Goal: Task Accomplishment & Management: Use online tool/utility

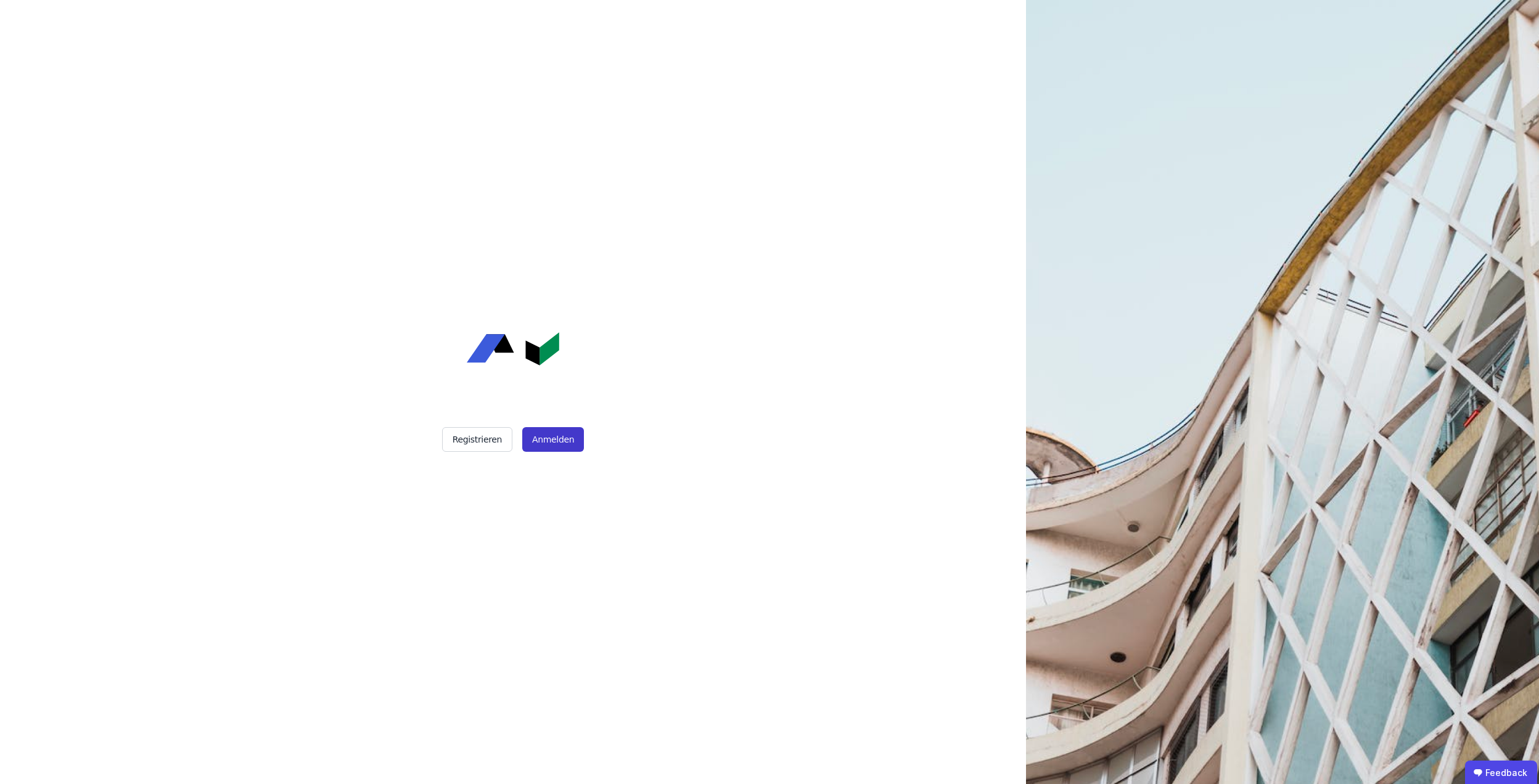
click at [563, 439] on button "Anmelden" at bounding box center [553, 439] width 62 height 25
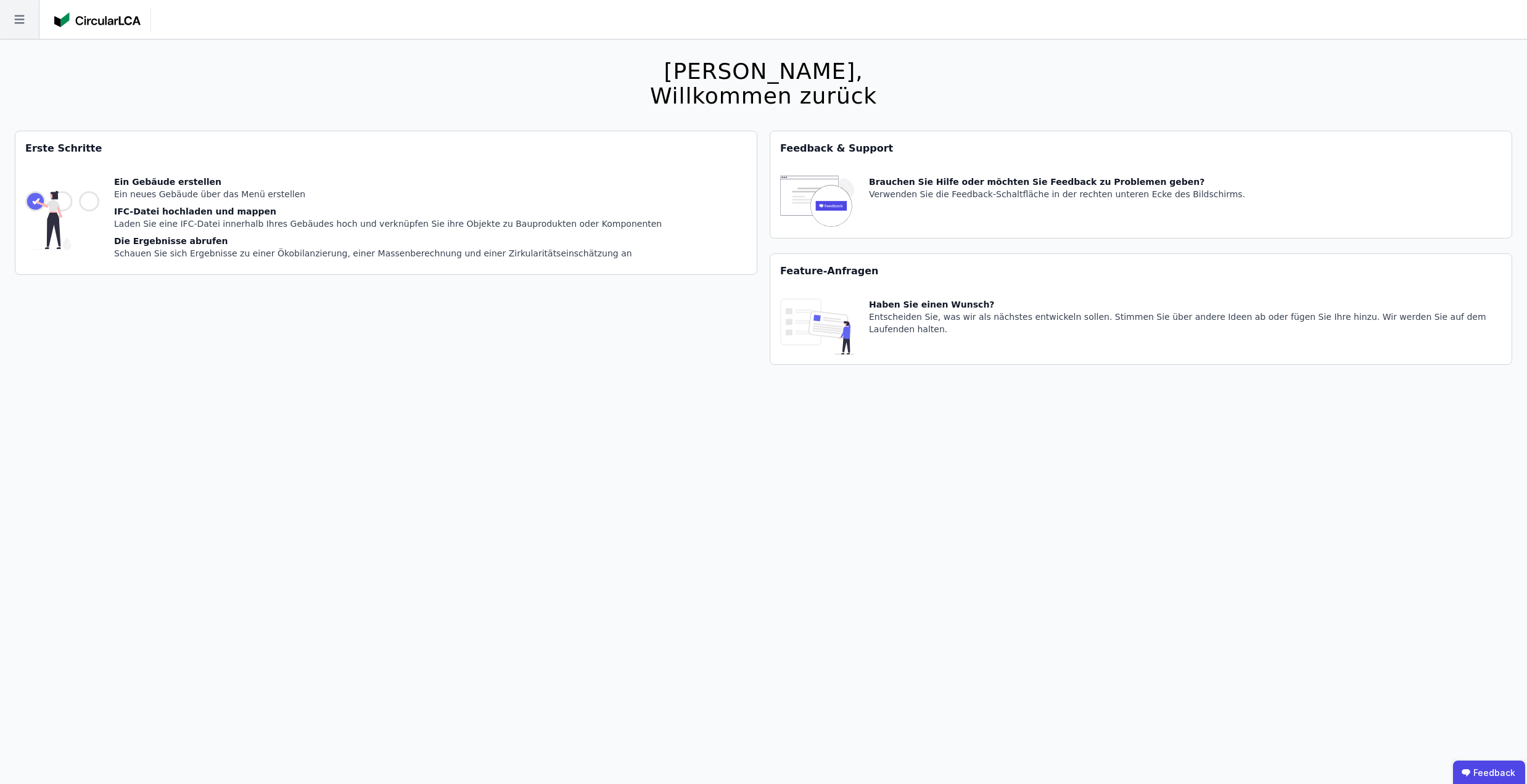
click at [25, 20] on icon at bounding box center [19, 19] width 39 height 39
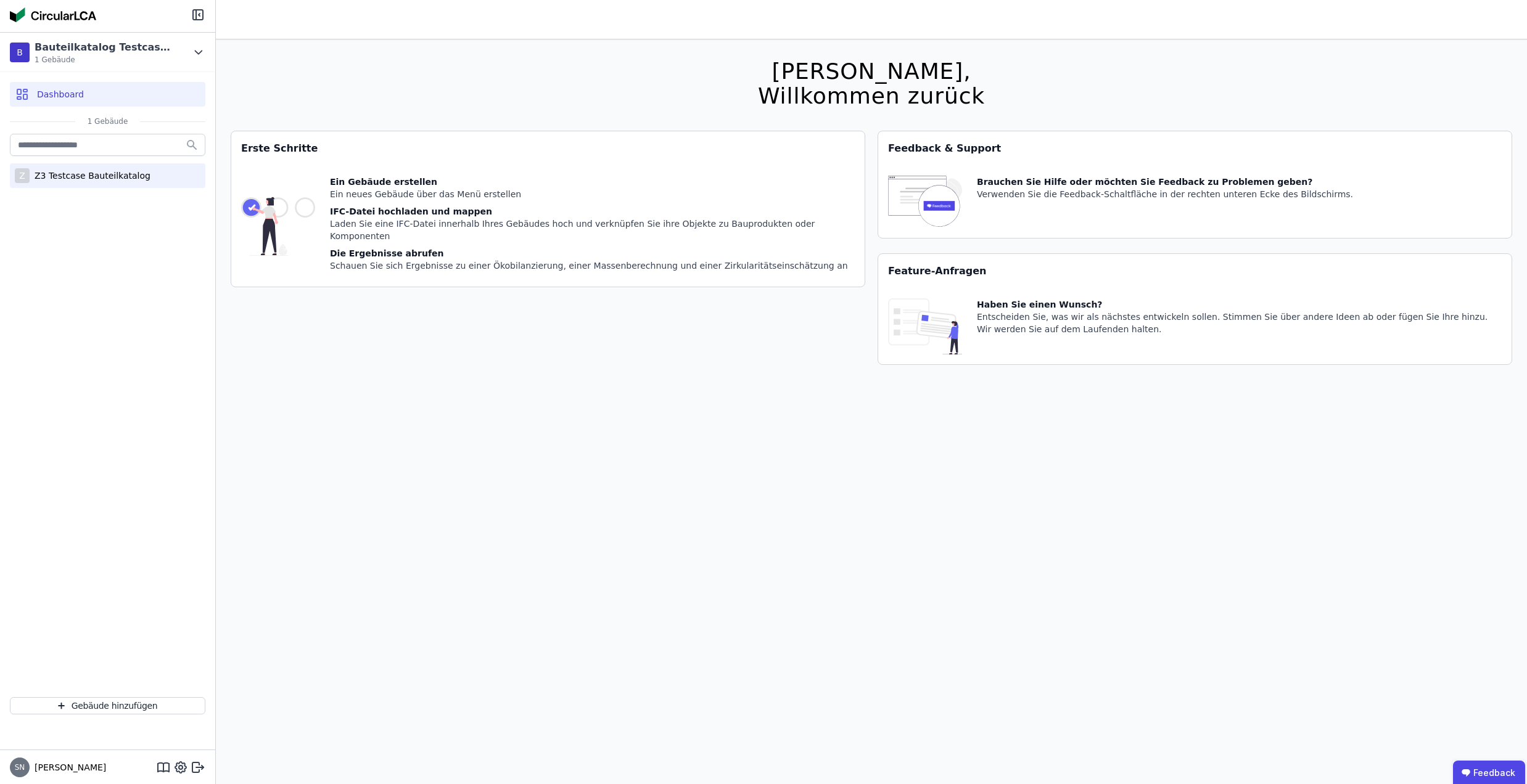
click at [76, 177] on div "Z3 Testcase Bauteilkatalog" at bounding box center [89, 176] width 121 height 12
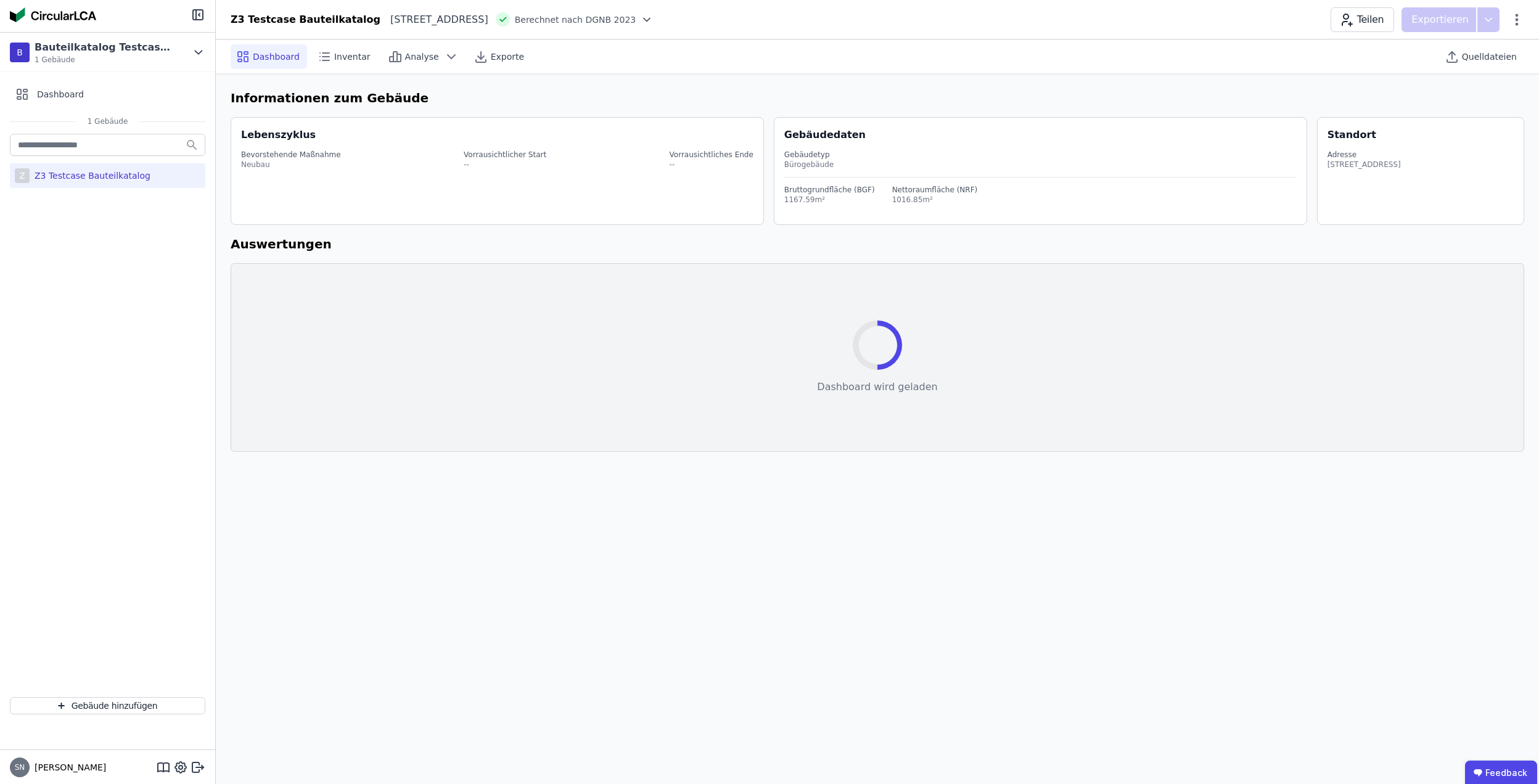
select select "*"
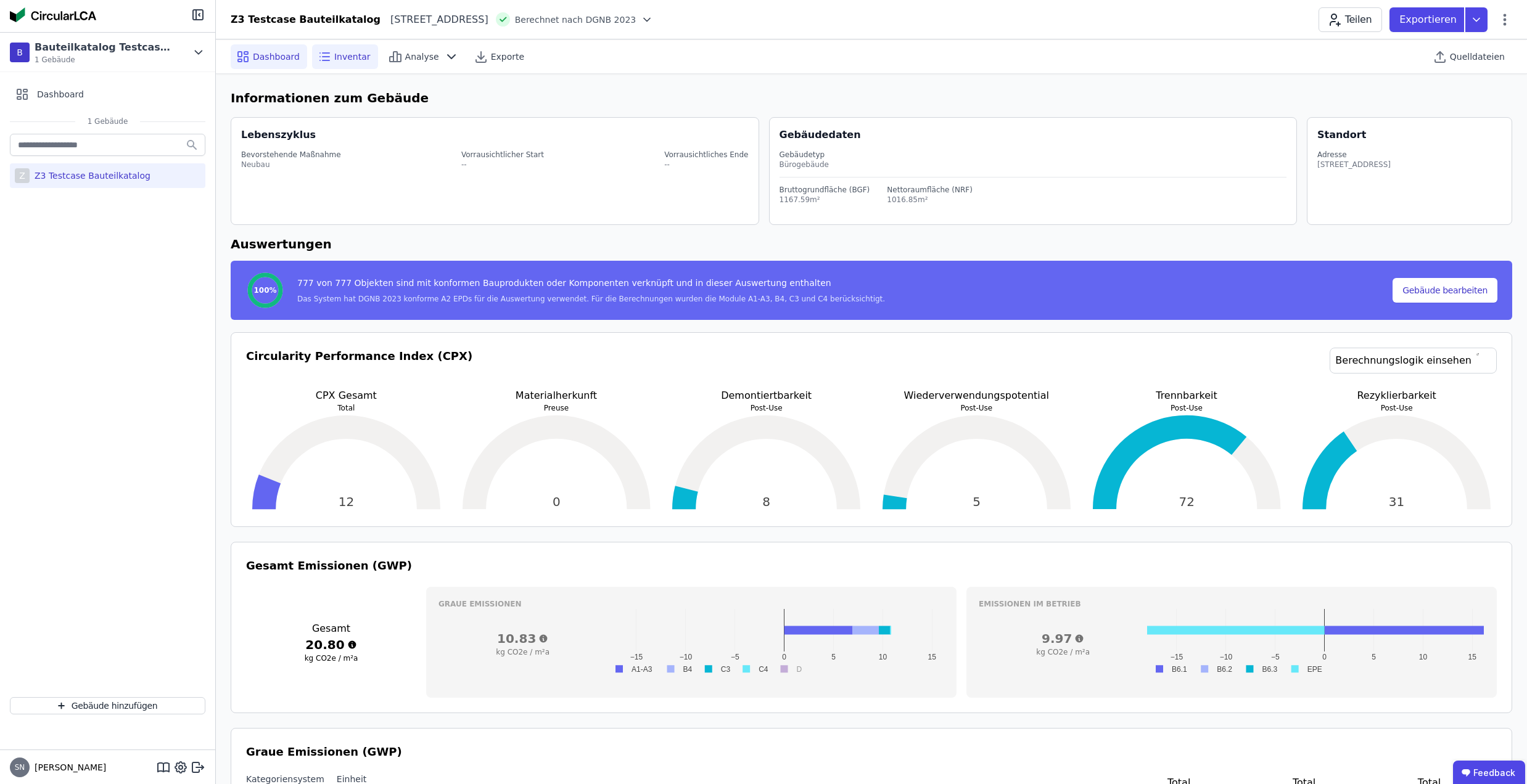
click at [356, 58] on span "Inventar" at bounding box center [352, 57] width 36 height 12
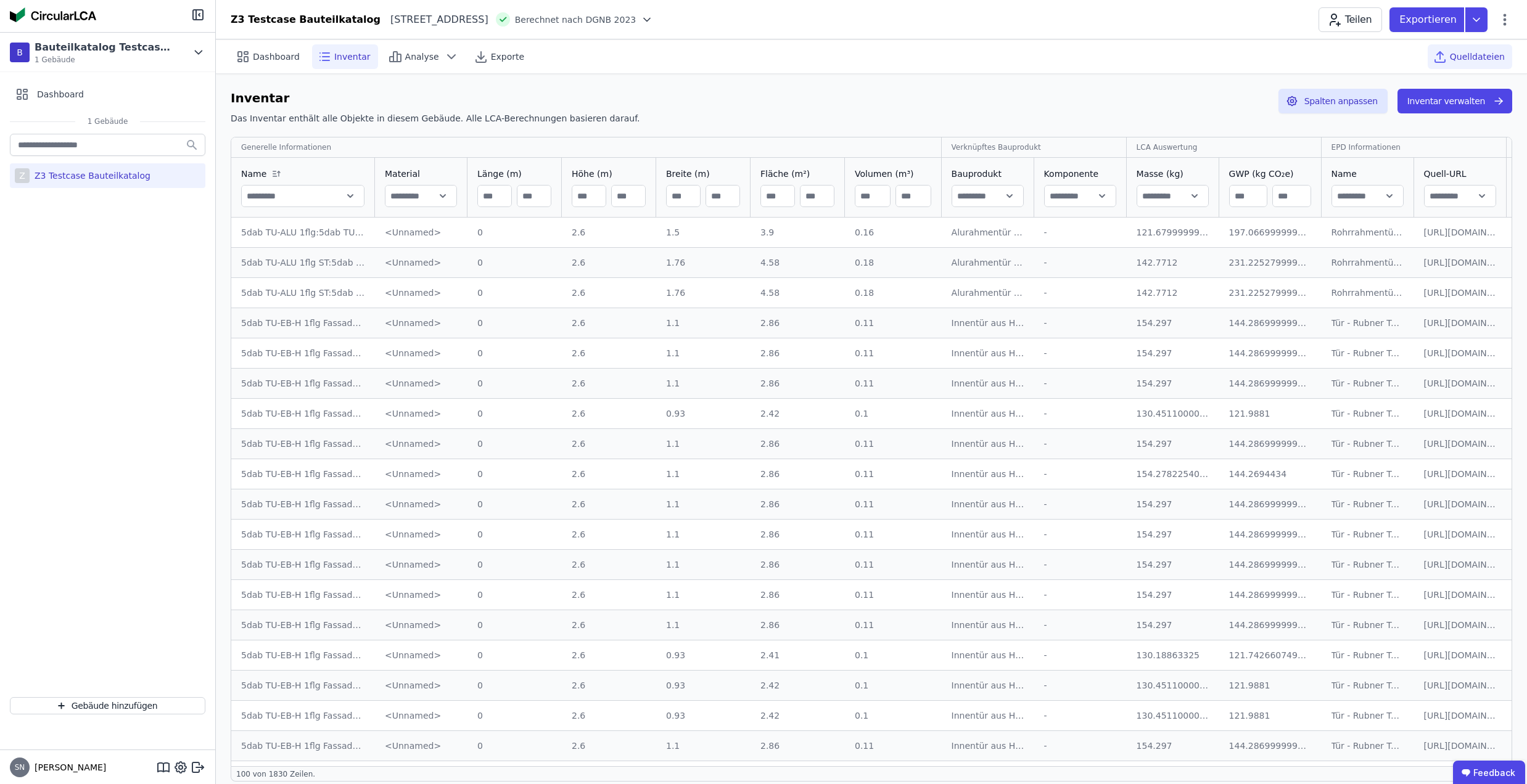
click at [1454, 50] on div "Quelldateien" at bounding box center [1470, 57] width 85 height 25
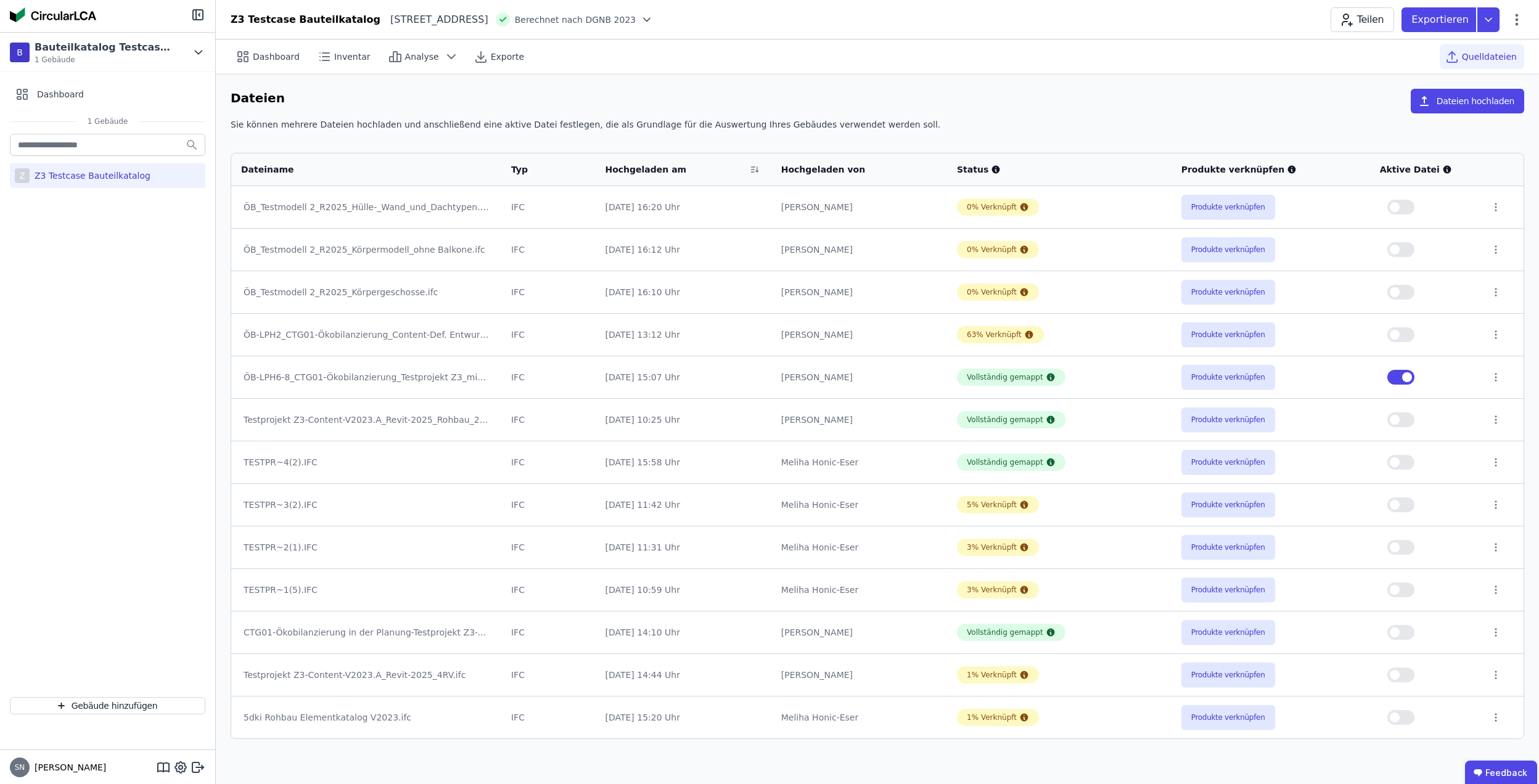
click at [383, 202] on div "ÖB_Testmodell 2_R2025_Hülle-_Wand_und_Dachtypen.ifc" at bounding box center [366, 207] width 245 height 12
click at [381, 206] on div "ÖB_Testmodell 2_R2025_Hülle-_Wand_und_Dachtypen.ifc" at bounding box center [366, 207] width 245 height 12
click at [424, 198] on td "ÖB_Testmodell 2_R2025_Hülle-_Wand_und_Dachtypen.ifc" at bounding box center [366, 207] width 270 height 42
click at [436, 206] on div "ÖB_Testmodell 2_R2025_Hülle-_Wand_und_Dachtypen.ifc" at bounding box center [366, 207] width 245 height 12
click at [440, 212] on div "ÖB_Testmodell 2_R2025_Hülle-_Wand_und_Dachtypen.ifc" at bounding box center [366, 207] width 245 height 12
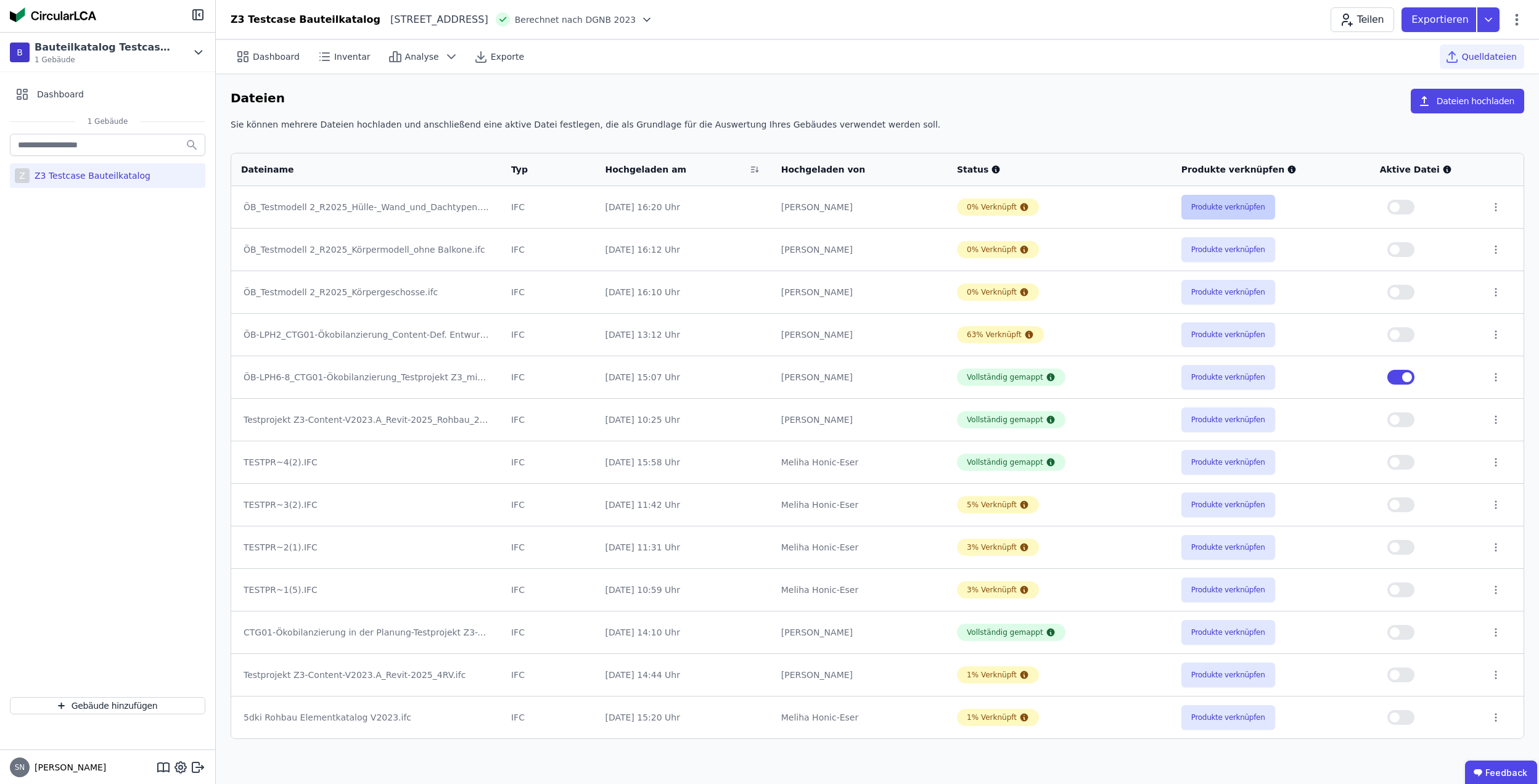
click at [1201, 214] on button "Produkte verknüpfen" at bounding box center [1228, 207] width 94 height 25
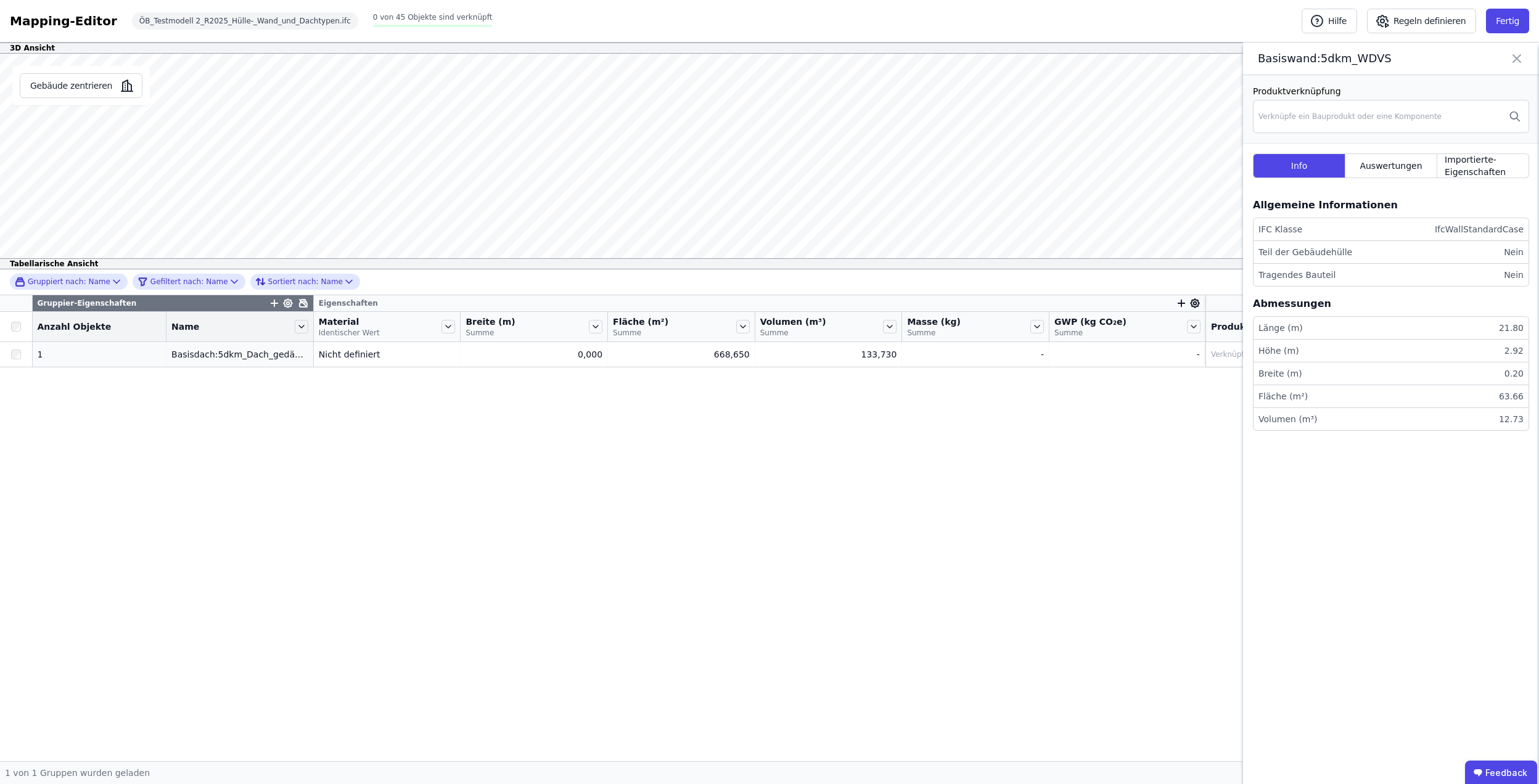
click at [731, 53] on div "3D Ansicht Gebäude zentrieren Basiswand:5dkm_WDVS Produktverknüpfung Verknüpfe …" at bounding box center [770, 150] width 1539 height 216
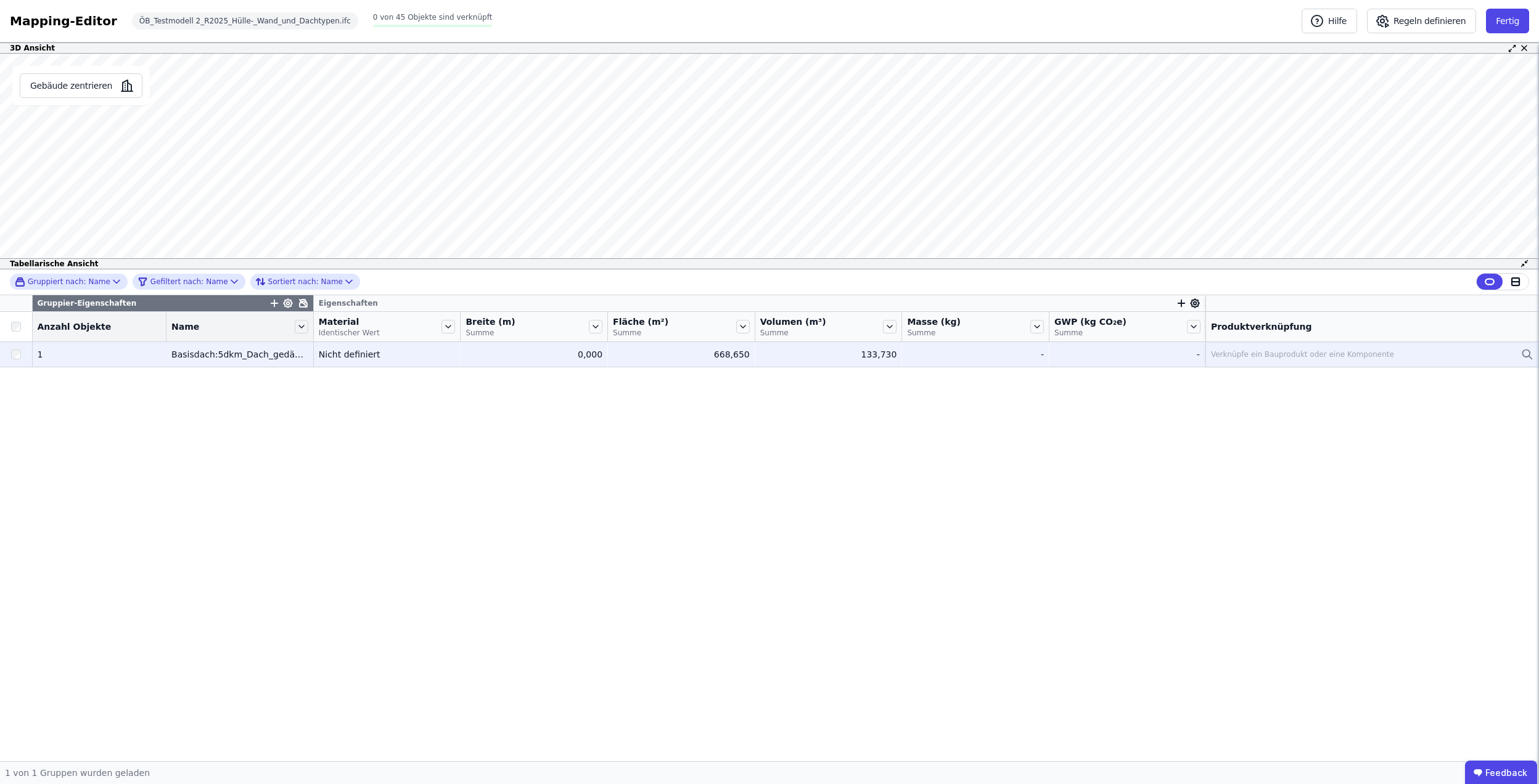
click at [341, 355] on div "Nicht definiert" at bounding box center [387, 355] width 137 height 12
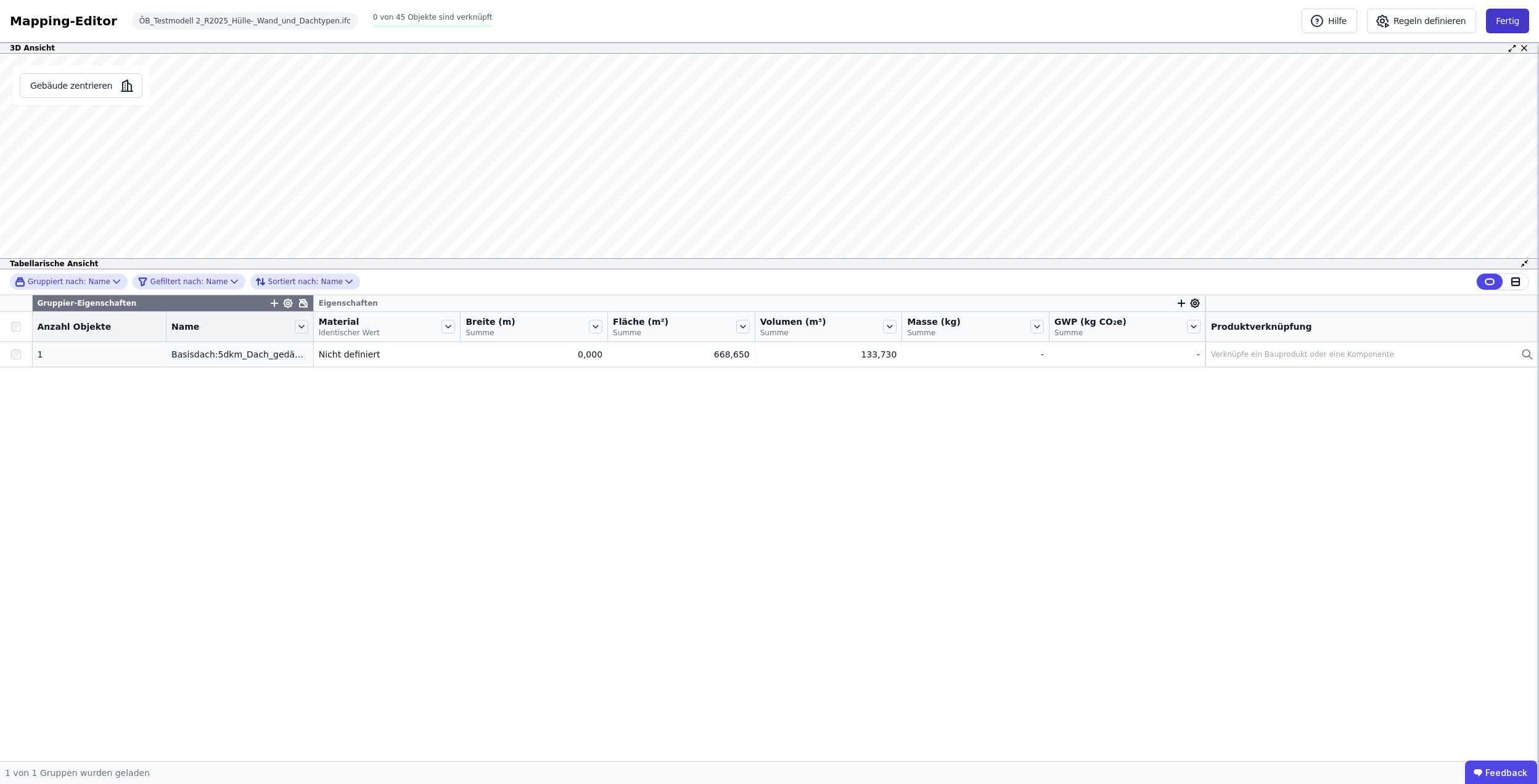
click at [1510, 29] on button "Fertig" at bounding box center [1507, 21] width 43 height 25
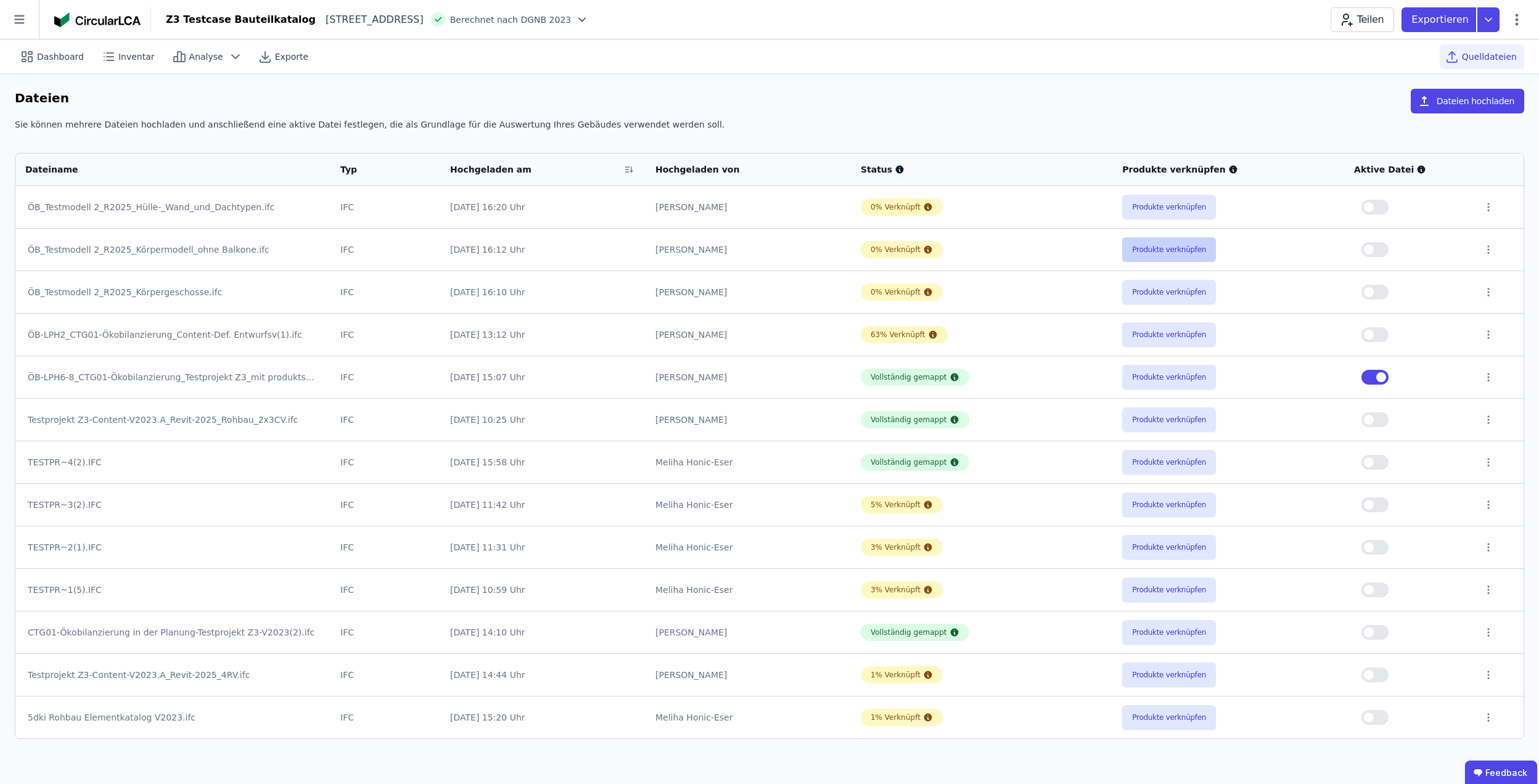
click at [1143, 257] on button "Produkte verknüpfen" at bounding box center [1169, 250] width 94 height 25
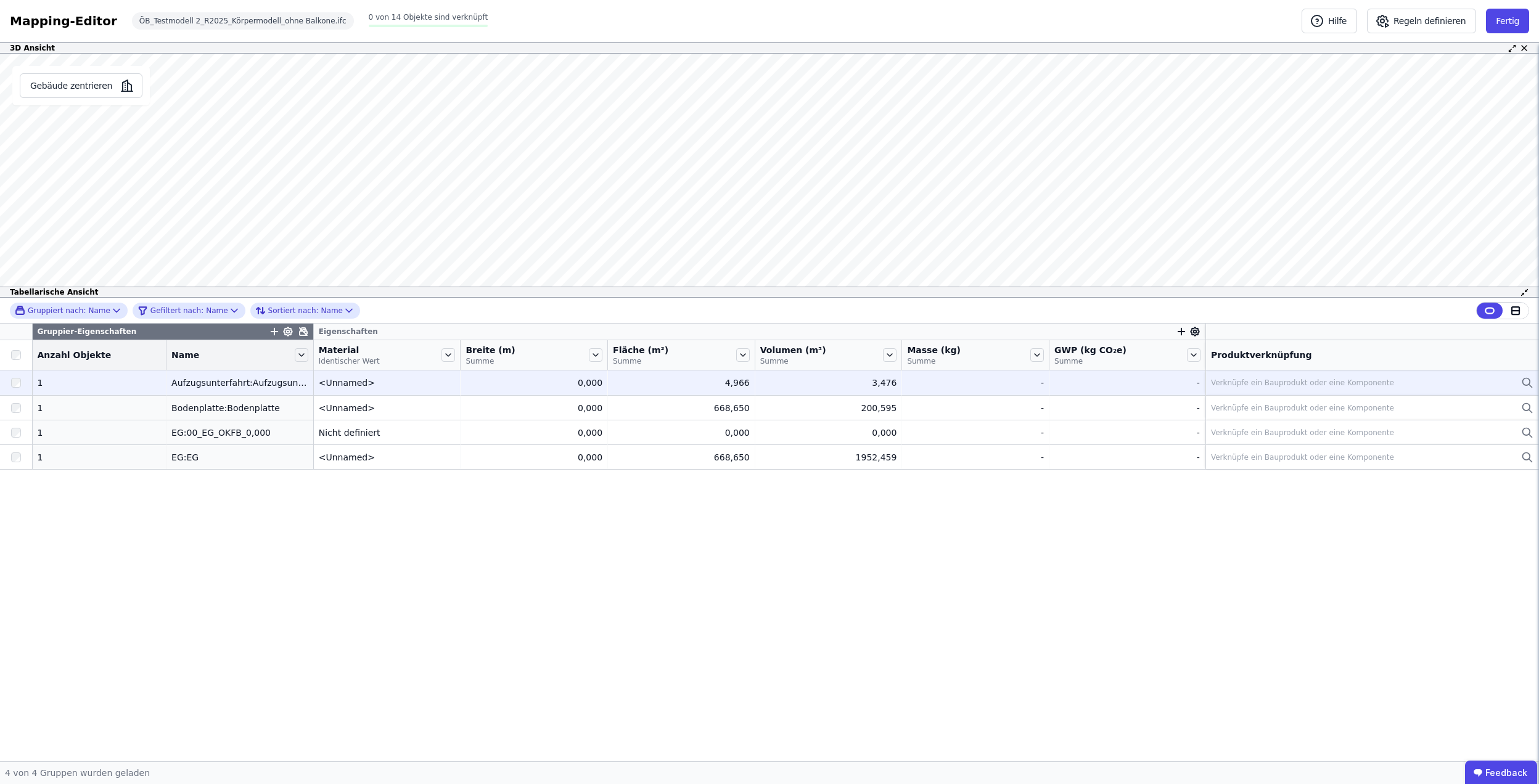
click at [338, 395] on td "<Unnamed> <Unnamed>" at bounding box center [387, 383] width 147 height 25
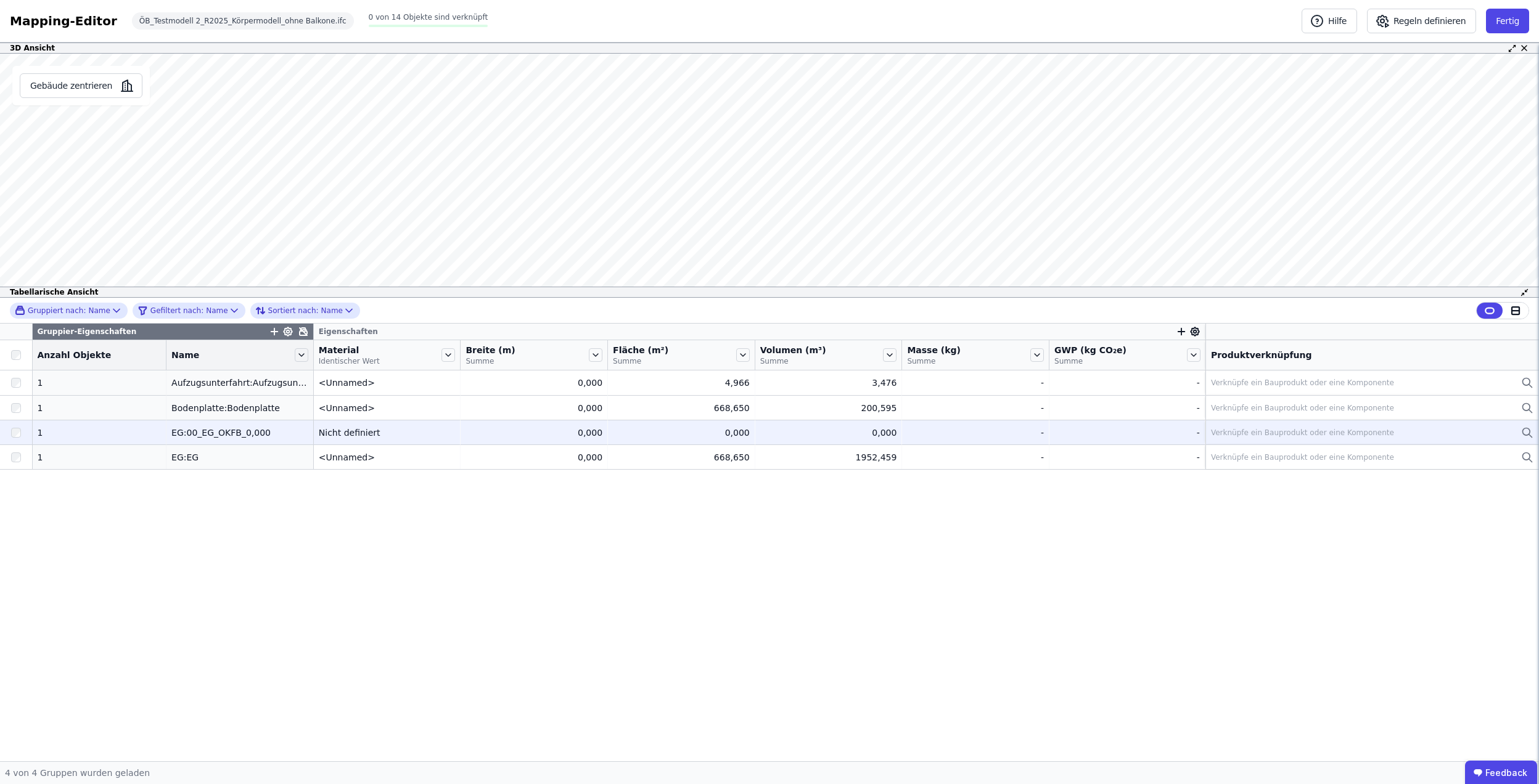
click at [374, 436] on div "Nicht definiert" at bounding box center [387, 432] width 137 height 12
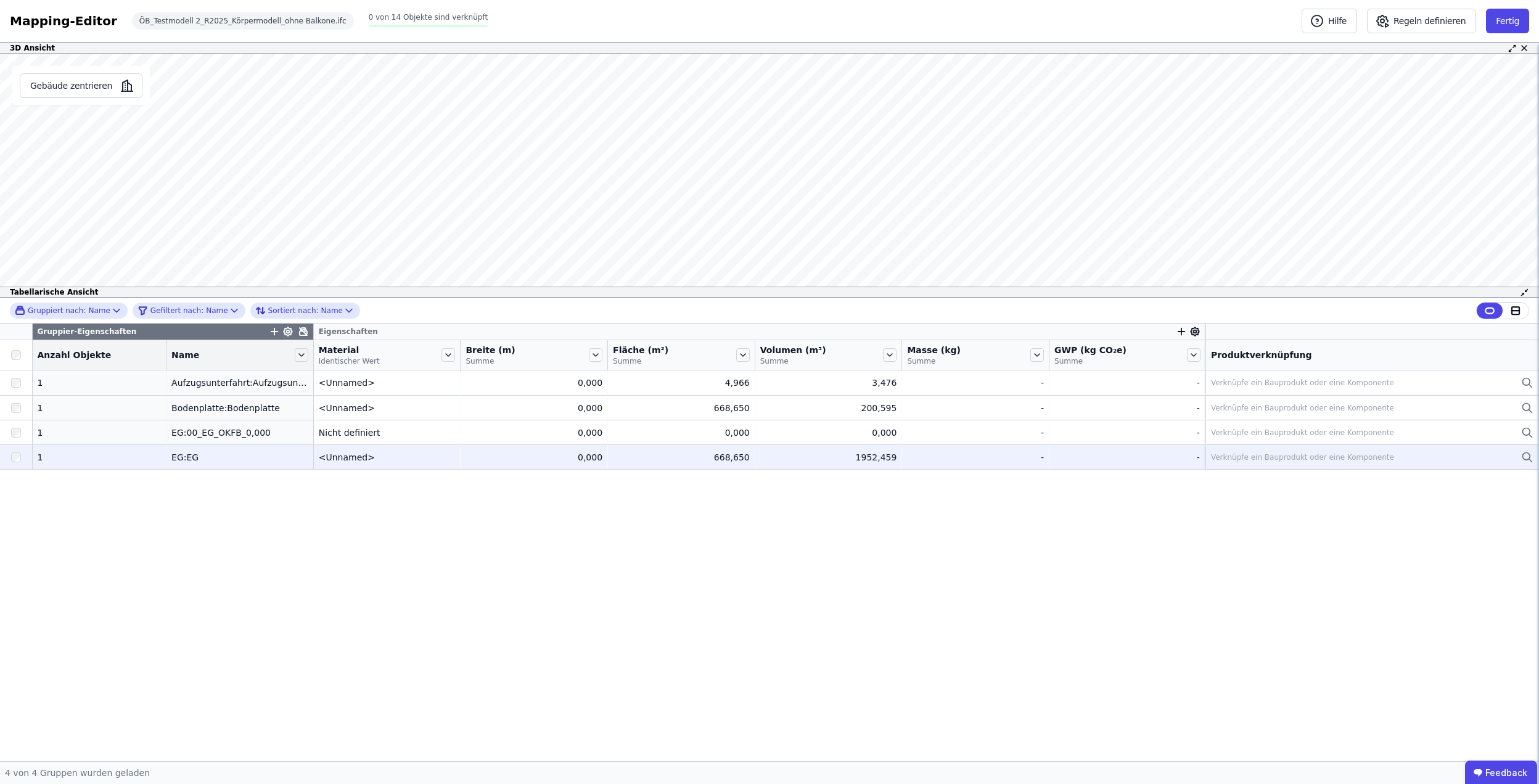
click at [381, 466] on td "<Unnamed> <Unnamed>" at bounding box center [387, 457] width 147 height 25
click at [403, 462] on div "<Unnamed>" at bounding box center [387, 457] width 137 height 12
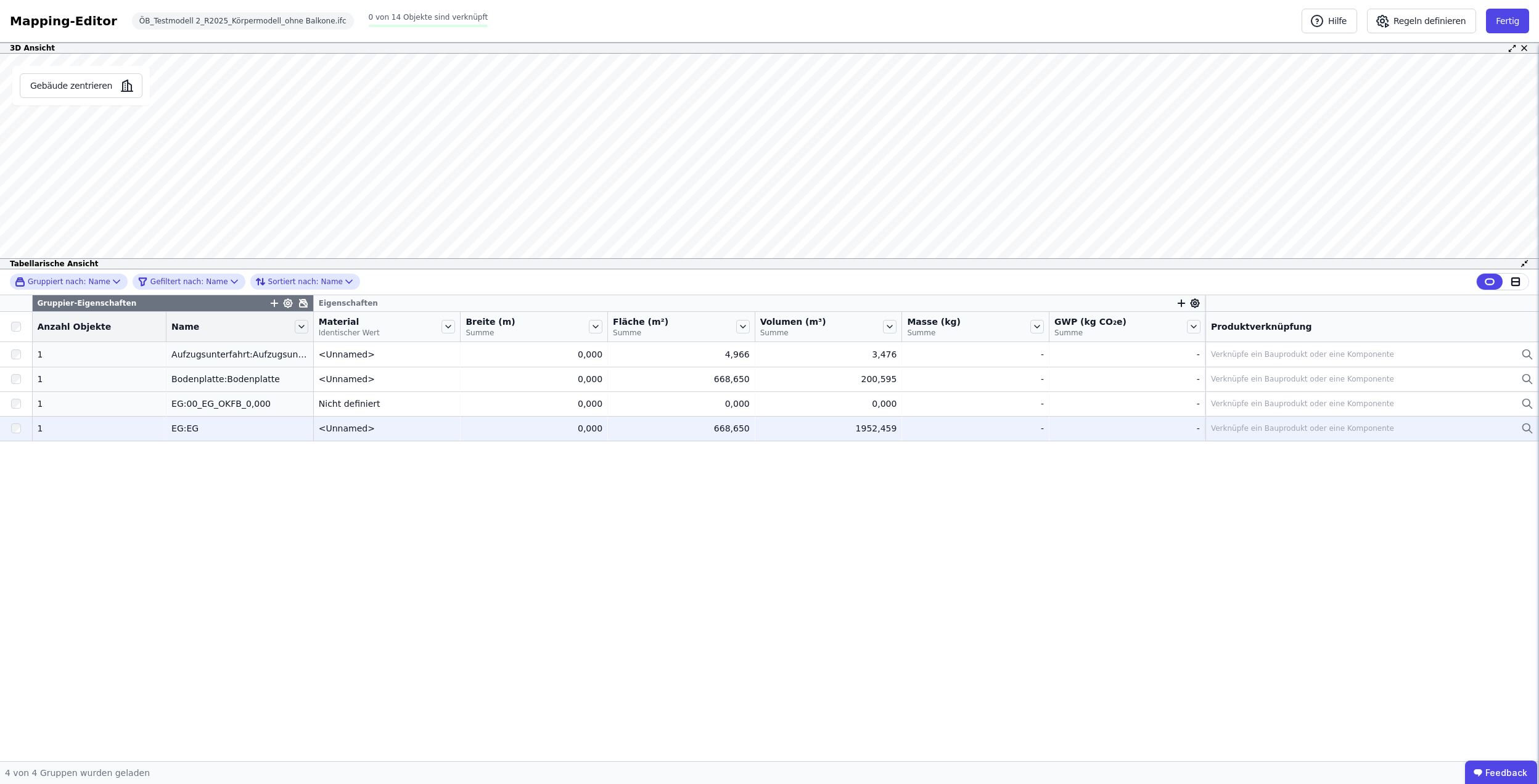
click at [583, 417] on td "0,000 0,000" at bounding box center [534, 429] width 147 height 25
click at [685, 426] on div "668,650" at bounding box center [682, 429] width 137 height 12
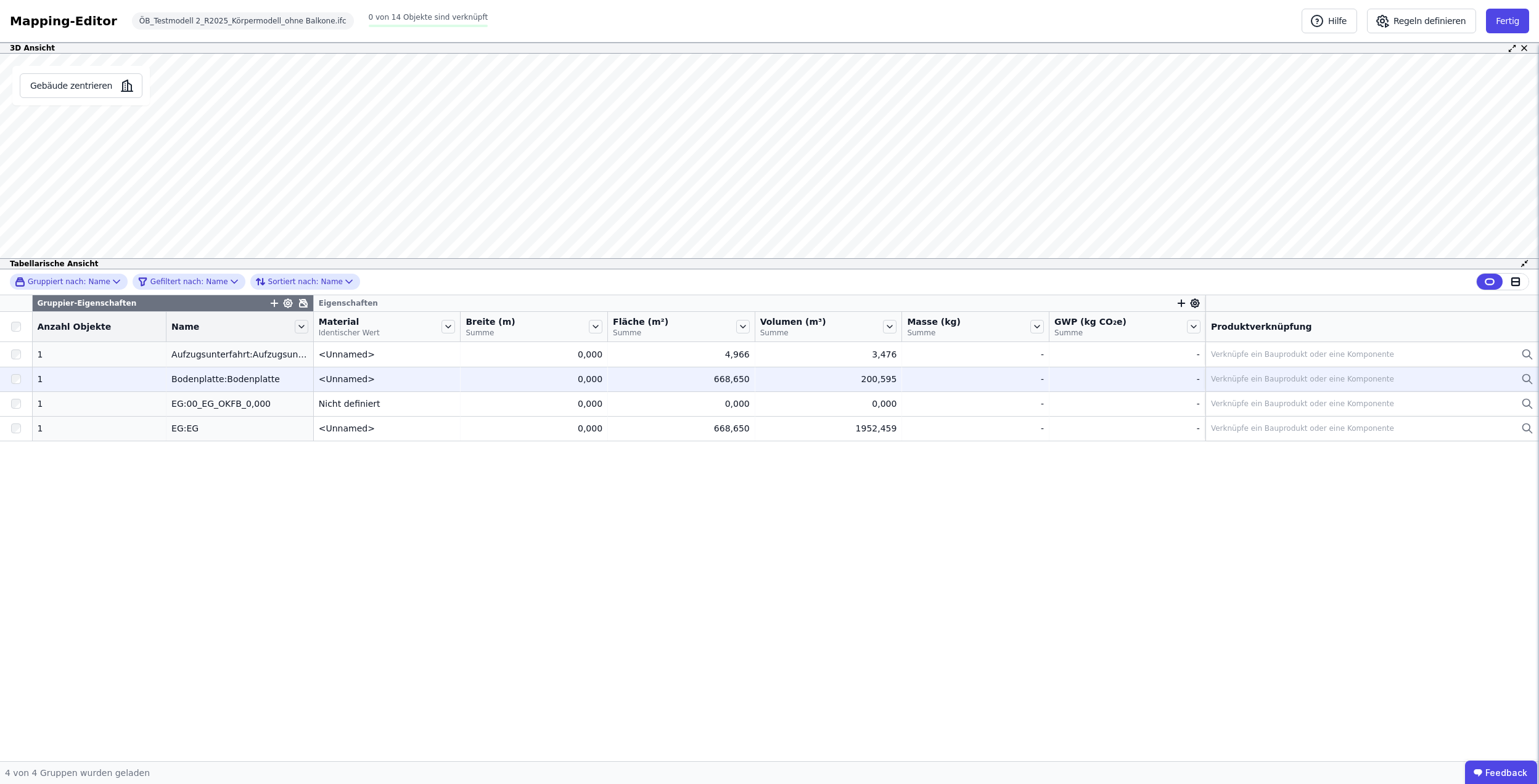
click at [795, 371] on td "200,595 200,595" at bounding box center [829, 379] width 147 height 25
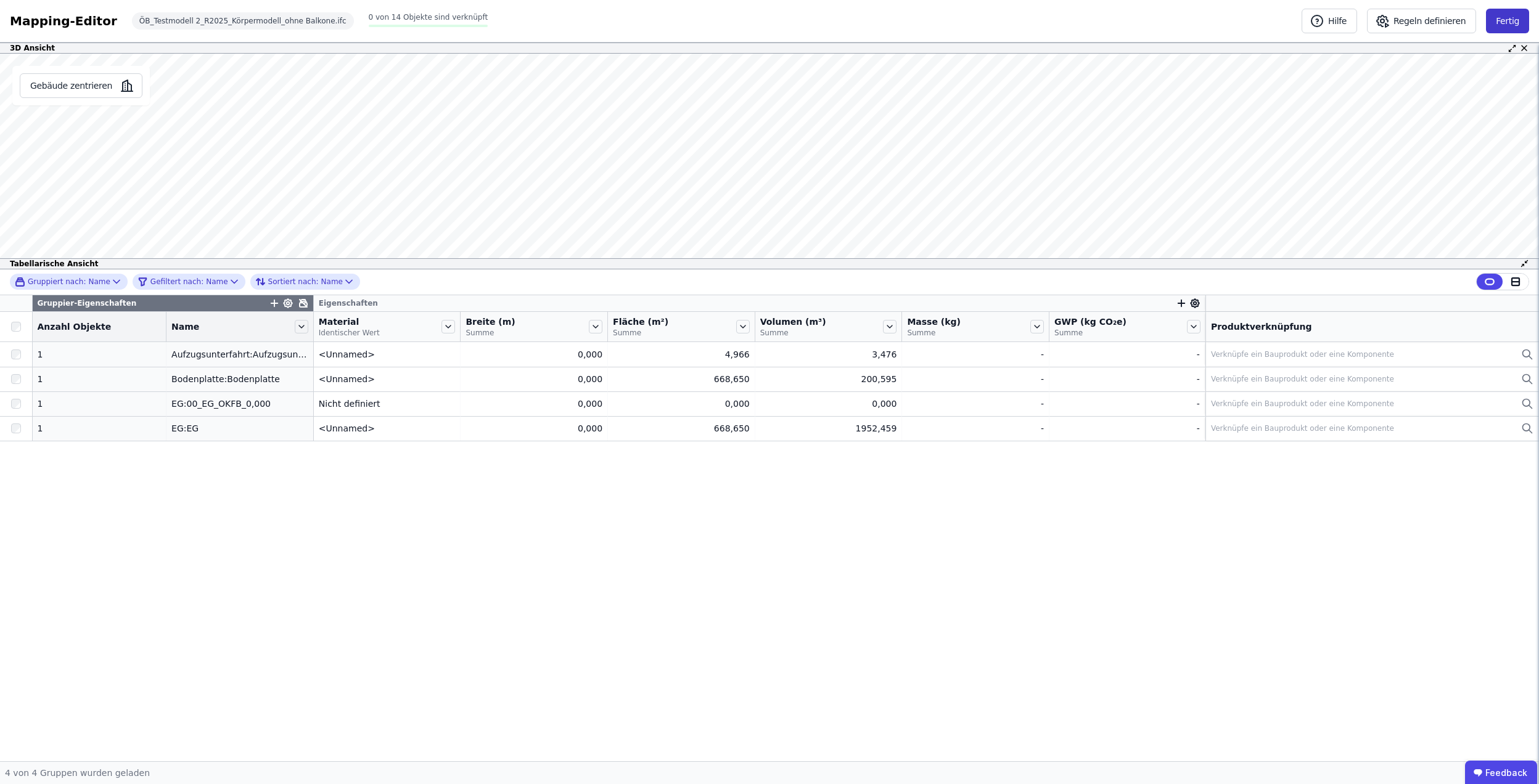
click at [1502, 25] on button "Fertig" at bounding box center [1507, 21] width 43 height 25
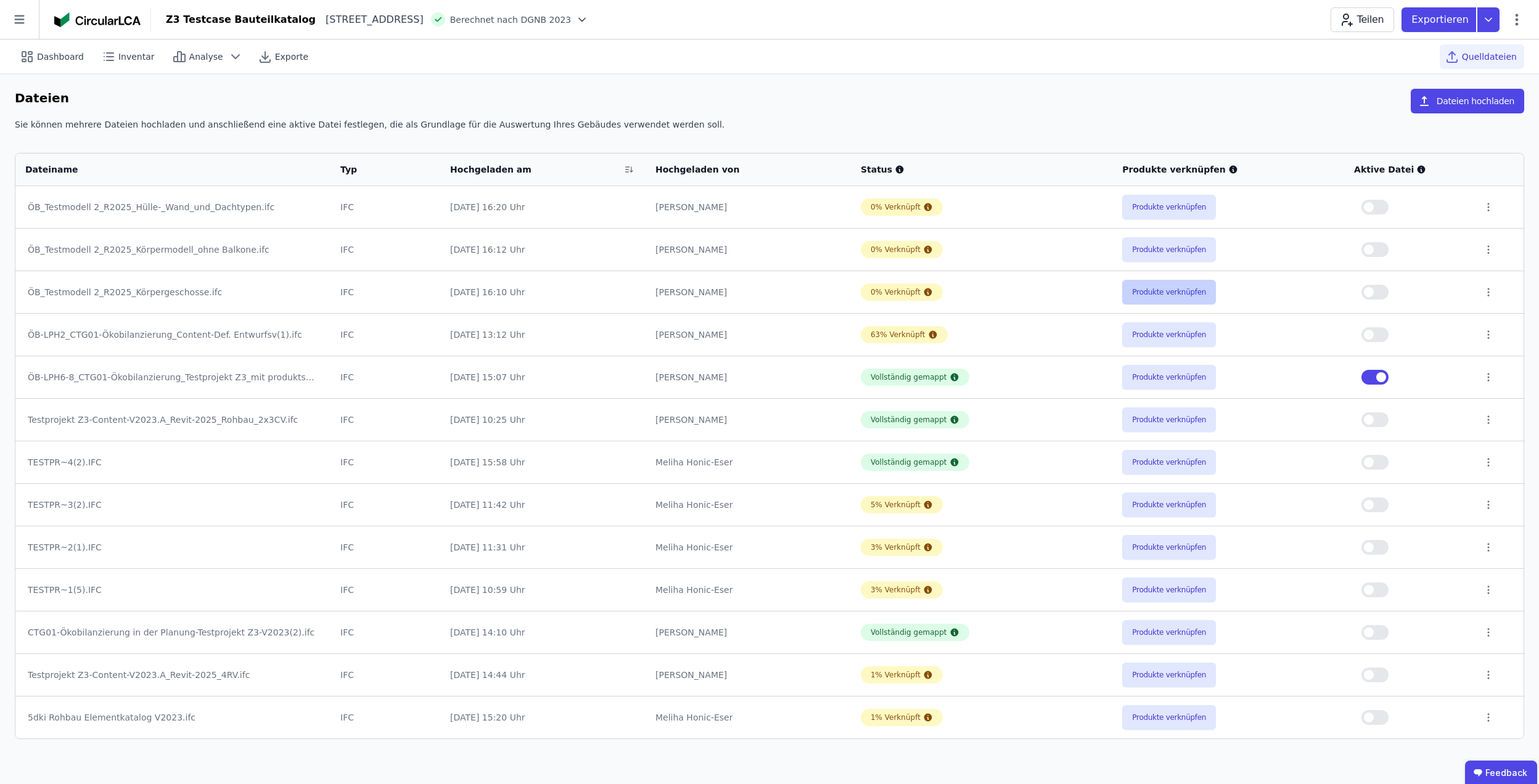
click at [1162, 288] on button "Produkte verknüpfen" at bounding box center [1169, 292] width 94 height 25
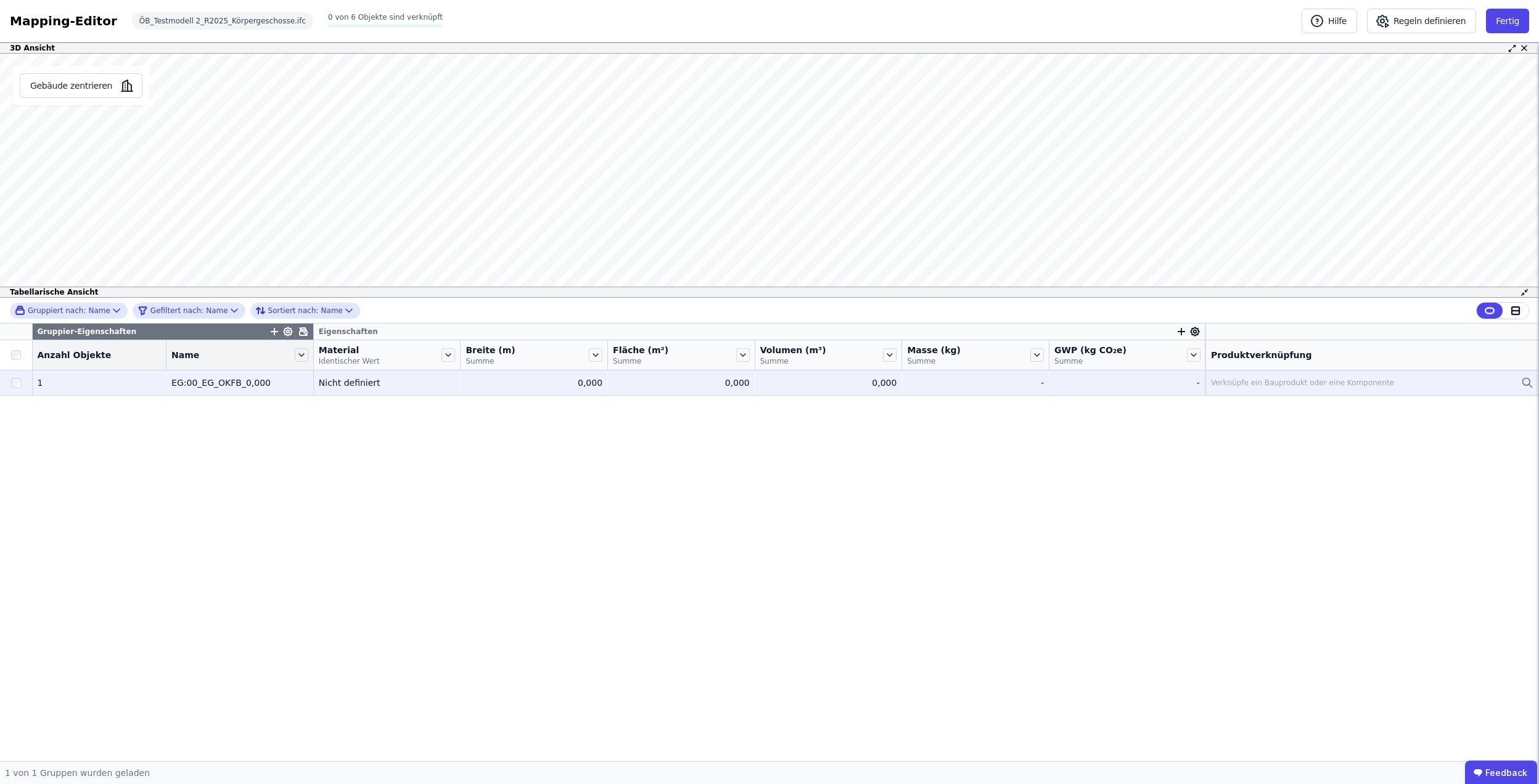
click at [572, 385] on div "0,000" at bounding box center [534, 383] width 137 height 12
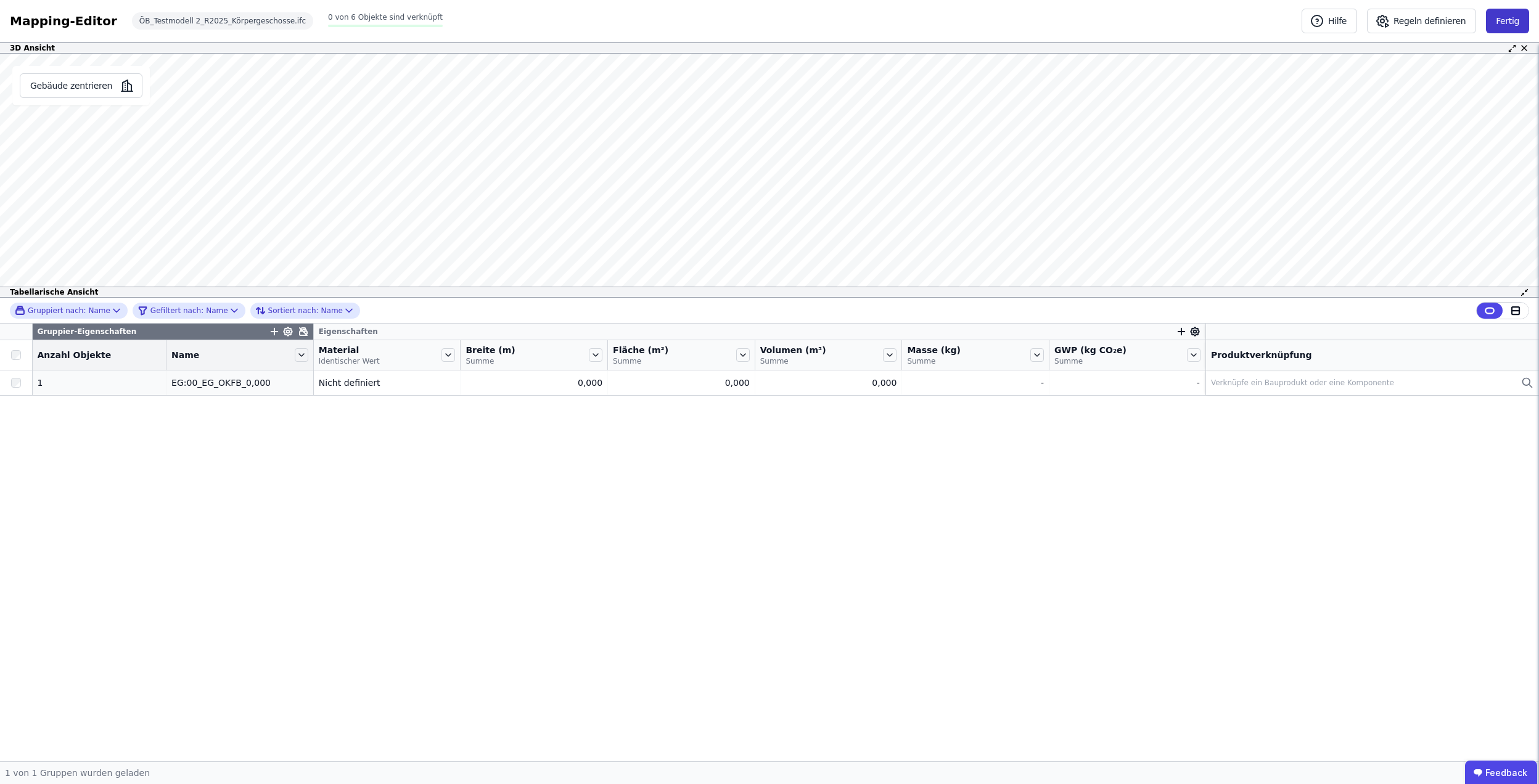
click at [1518, 26] on button "Fertig" at bounding box center [1507, 21] width 43 height 25
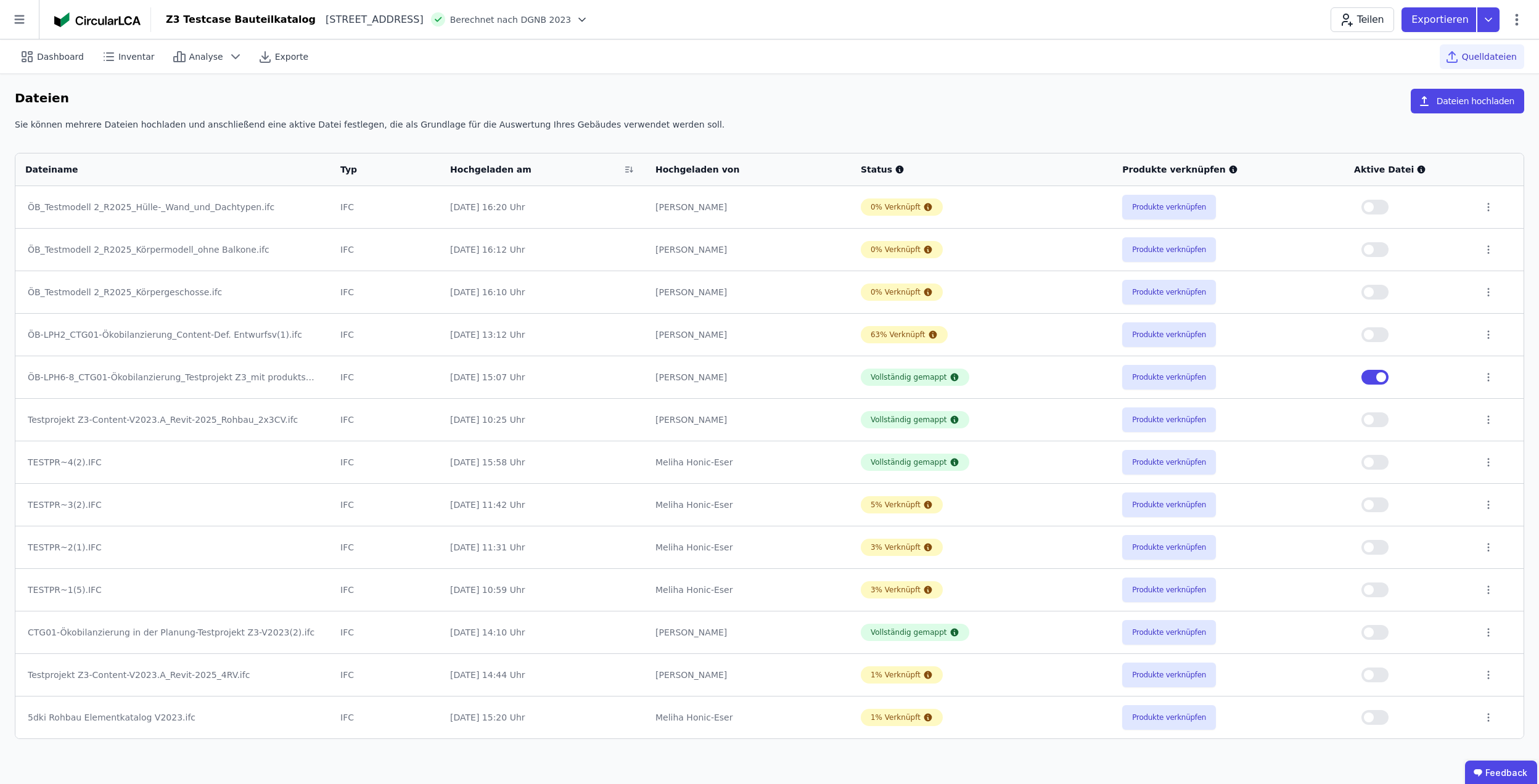
click at [220, 207] on div "ÖB_Testmodell 2_R2025_Hülle-_Wand_und_Dachtypen.ifc" at bounding box center [173, 207] width 291 height 12
click at [163, 208] on div "ÖB_Testmodell 2_R2025_Hülle-_Wand_und_Dachtypen.ifc" at bounding box center [173, 207] width 291 height 12
click at [1171, 214] on button "Produkte verknüpfen" at bounding box center [1169, 207] width 94 height 25
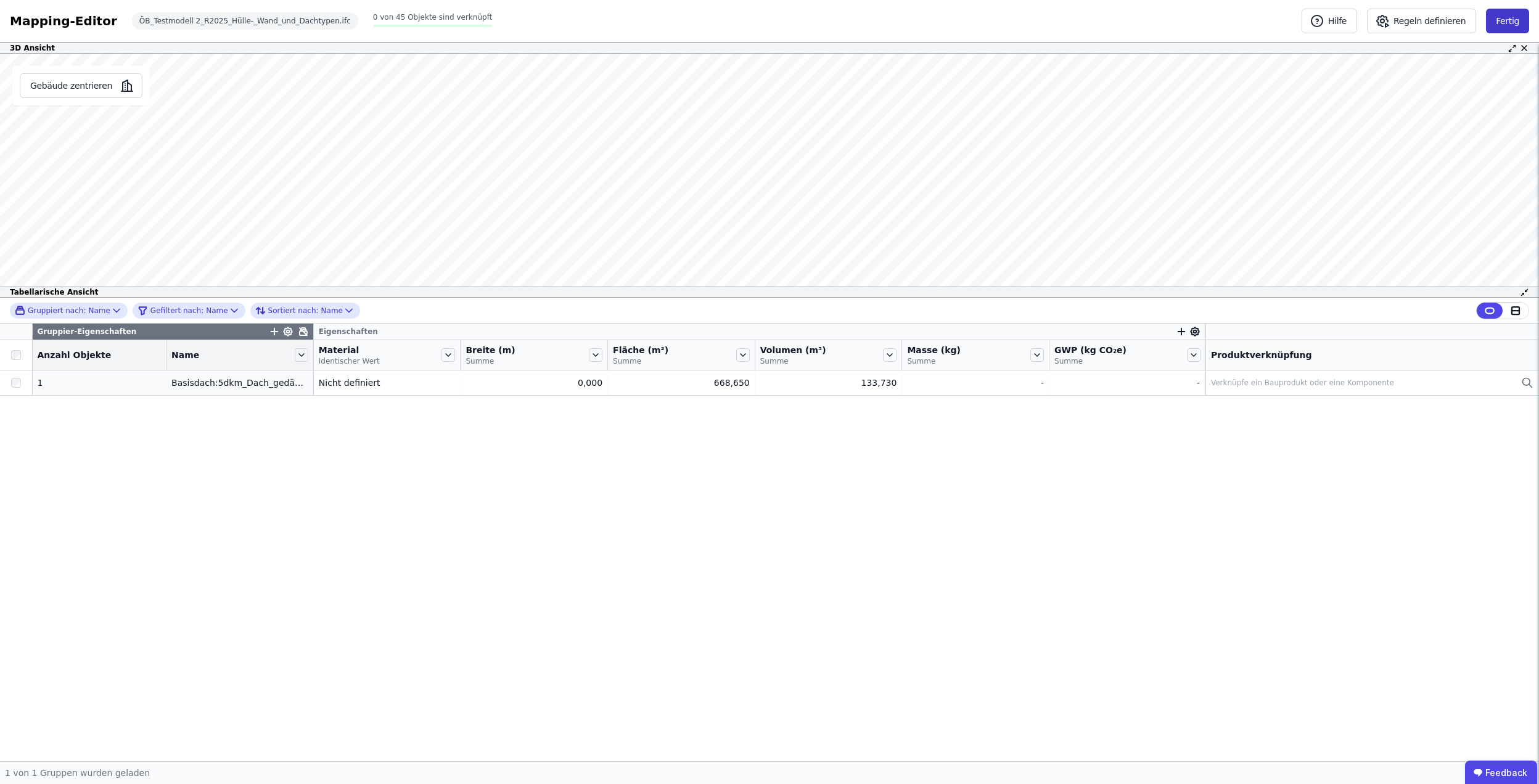
click at [1513, 20] on button "Fertig" at bounding box center [1507, 21] width 43 height 25
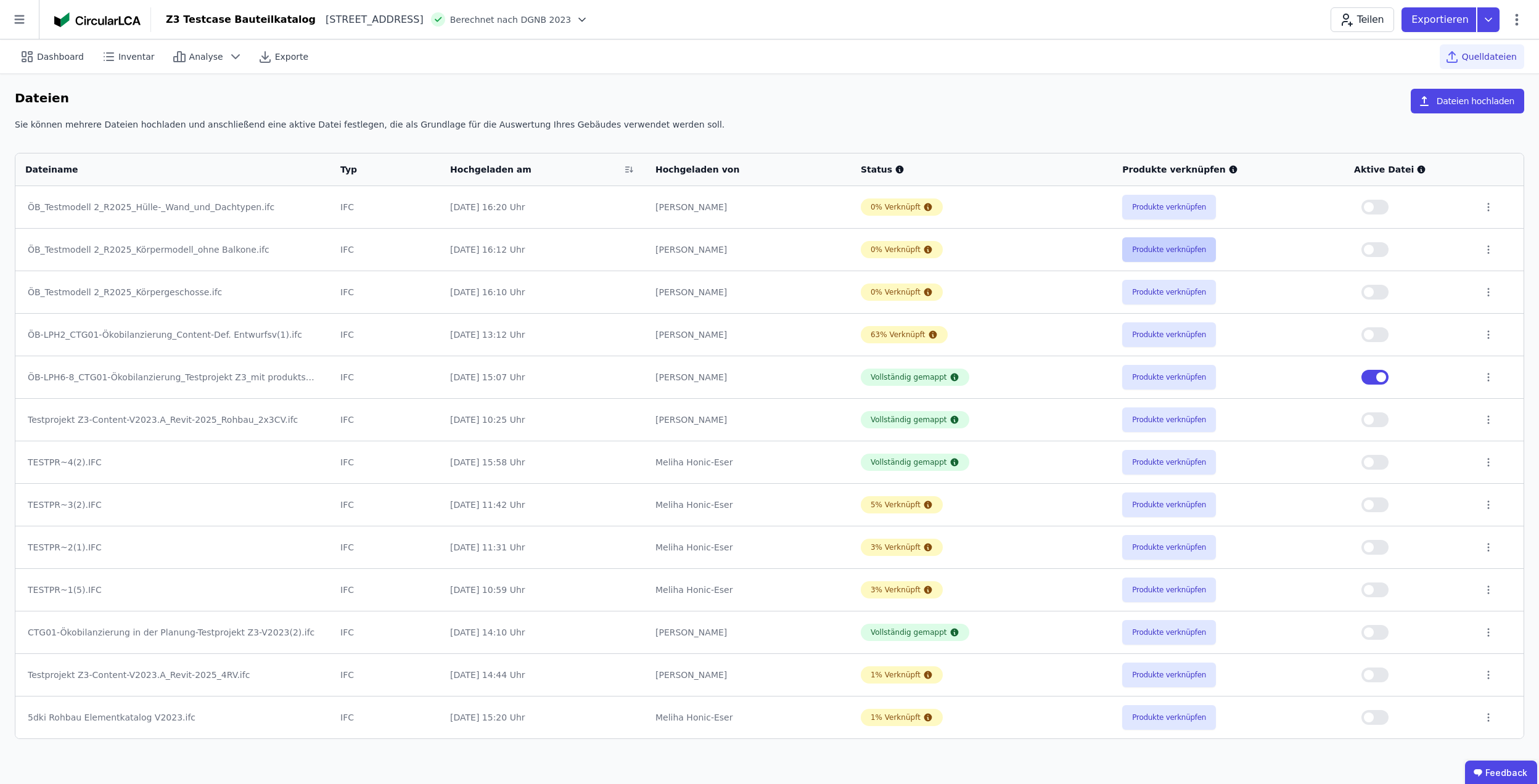
click at [1175, 257] on button "Produkte verknüpfen" at bounding box center [1169, 250] width 94 height 25
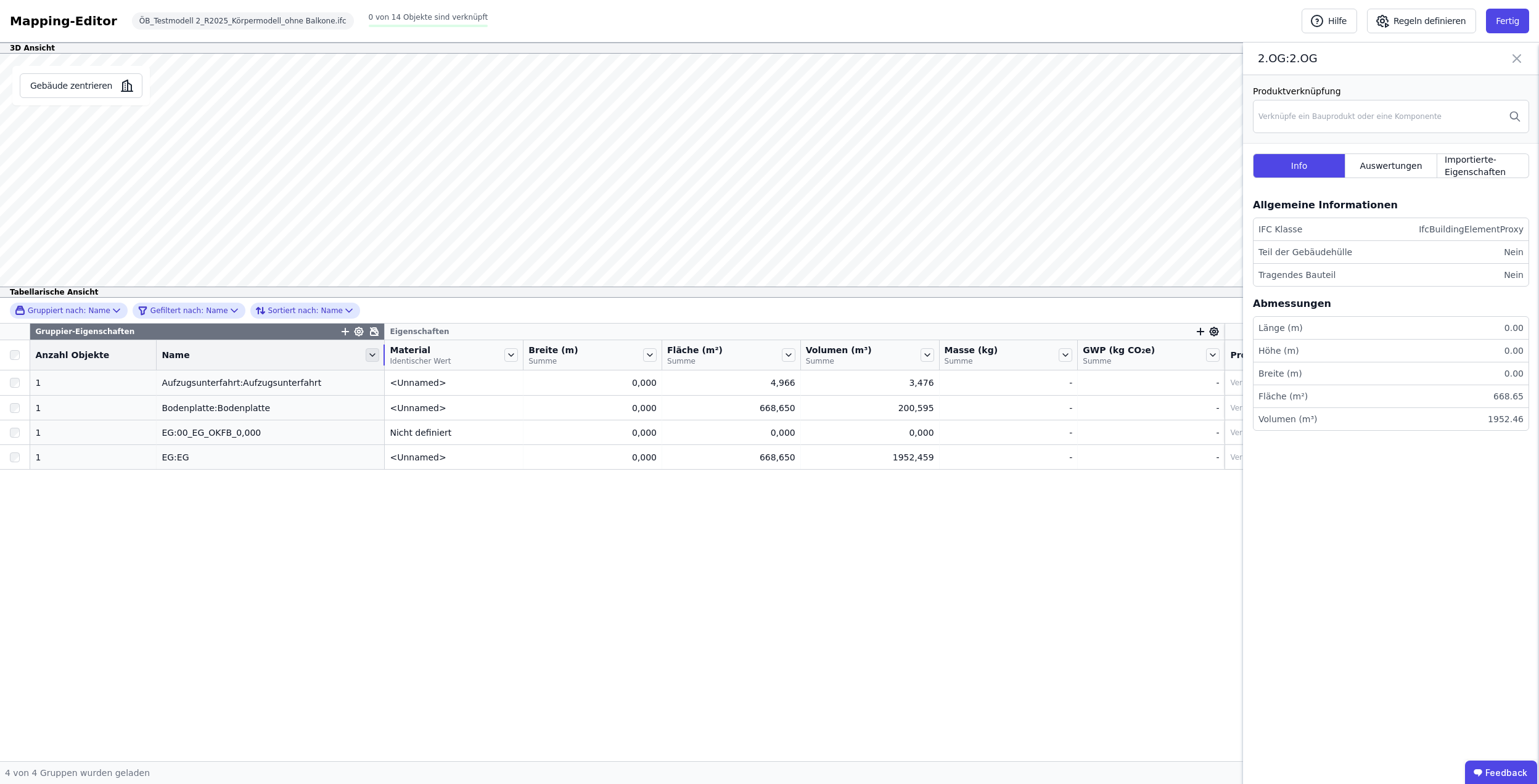
drag, startPoint x: 296, startPoint y: 348, endPoint x: 356, endPoint y: 358, distance: 60.8
click at [356, 358] on div "Name" at bounding box center [270, 355] width 227 height 21
click at [1507, 16] on button "Fertig" at bounding box center [1507, 21] width 43 height 25
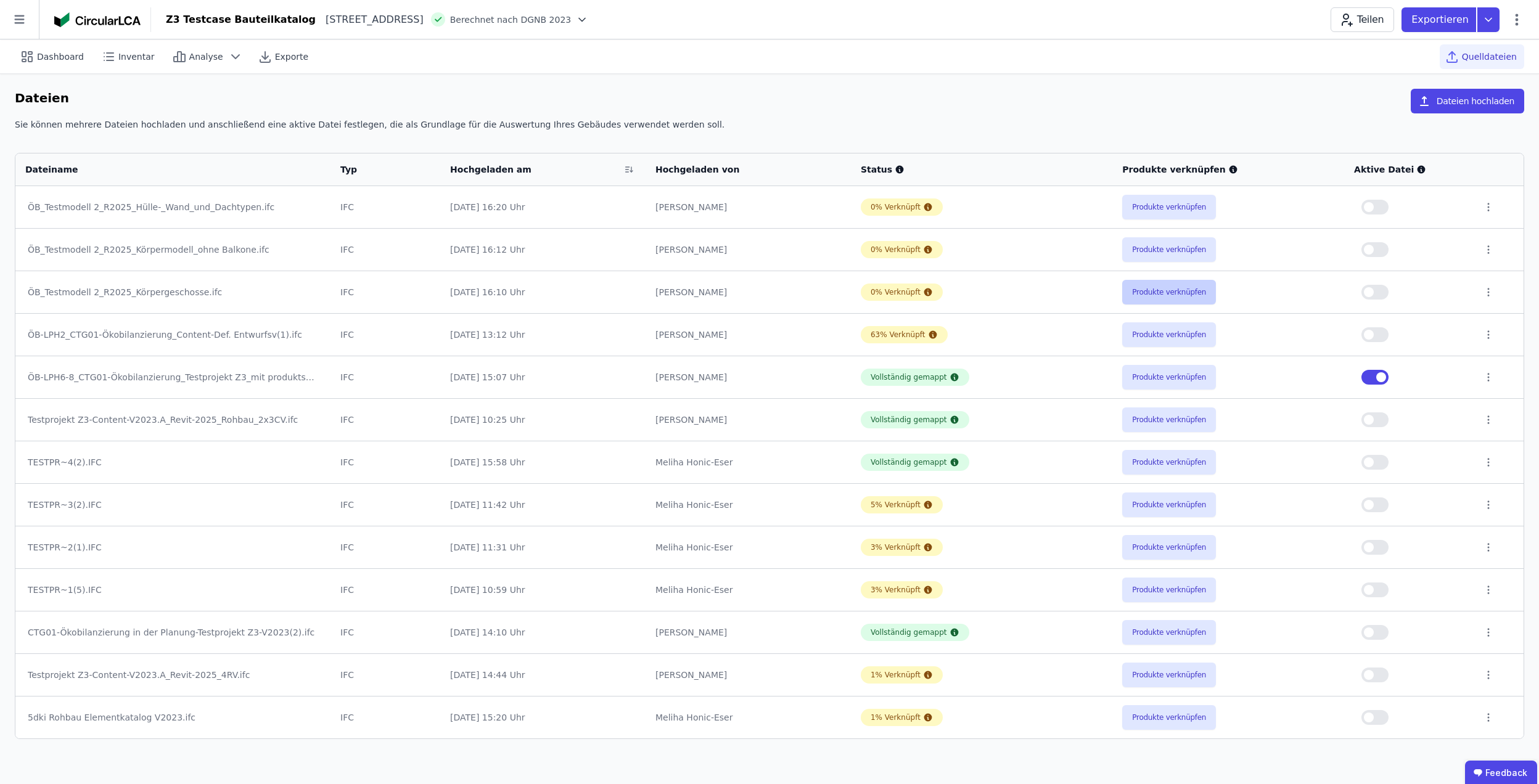
click at [1140, 291] on button "Produkte verknüpfen" at bounding box center [1169, 292] width 94 height 25
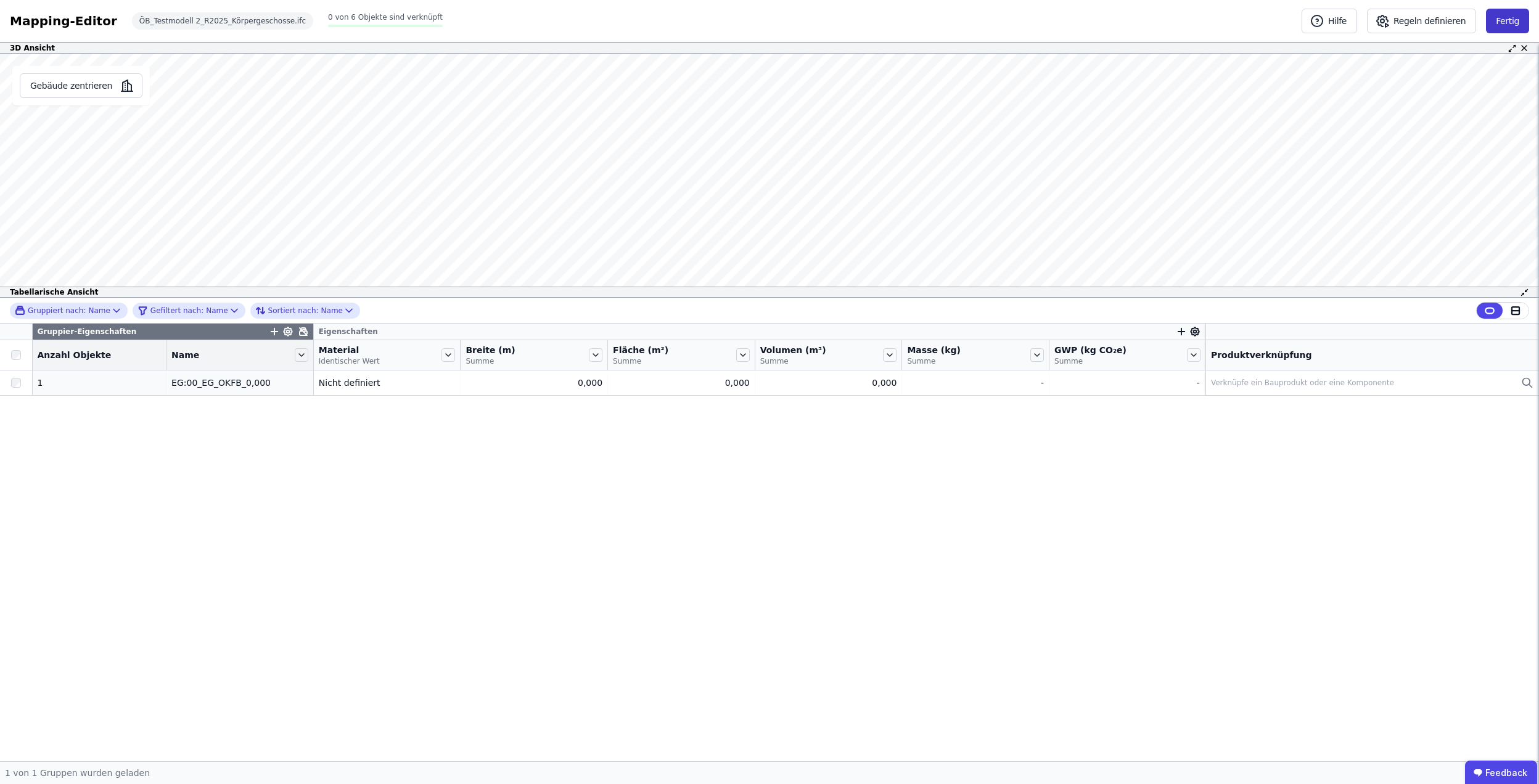
click at [1507, 15] on button "Fertig" at bounding box center [1507, 21] width 43 height 25
